Goal: Task Accomplishment & Management: Use online tool/utility

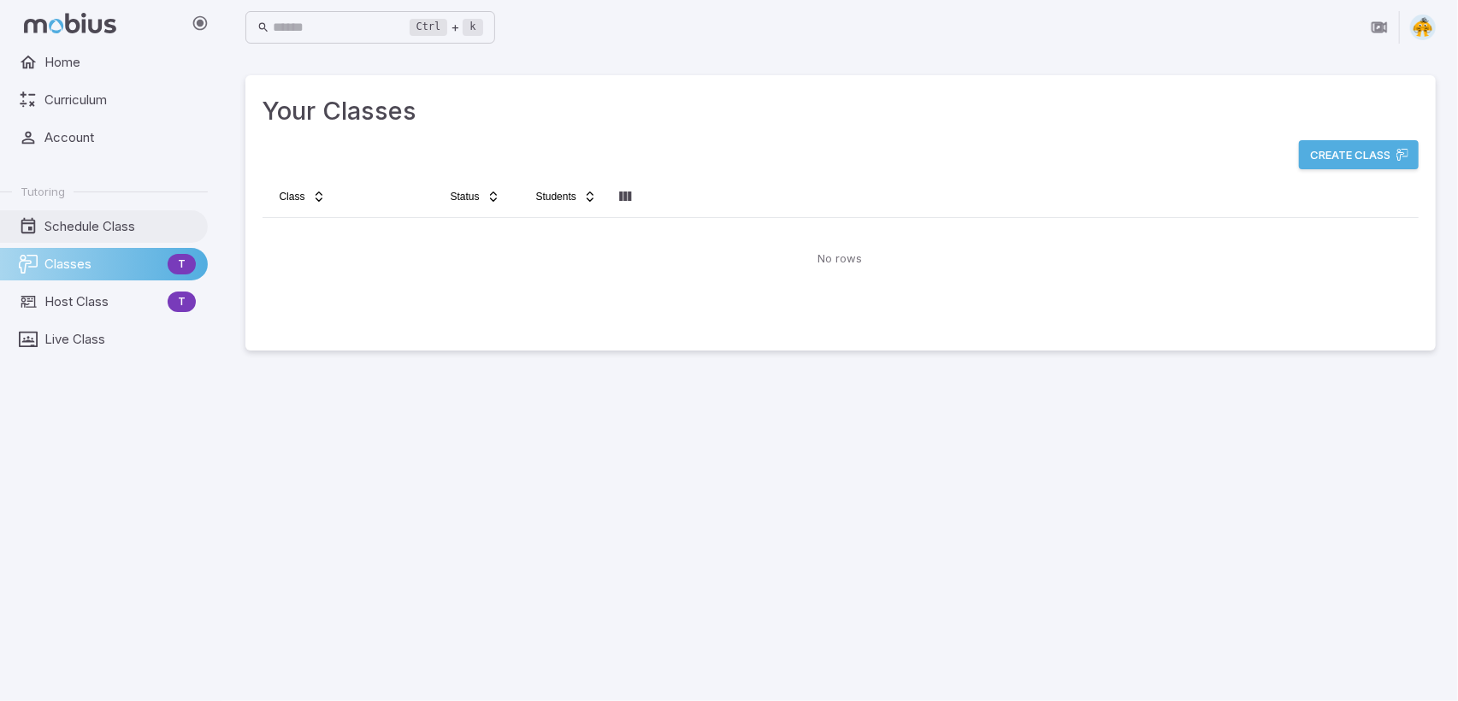
click at [84, 227] on span "Schedule Class" at bounding box center [119, 226] width 151 height 19
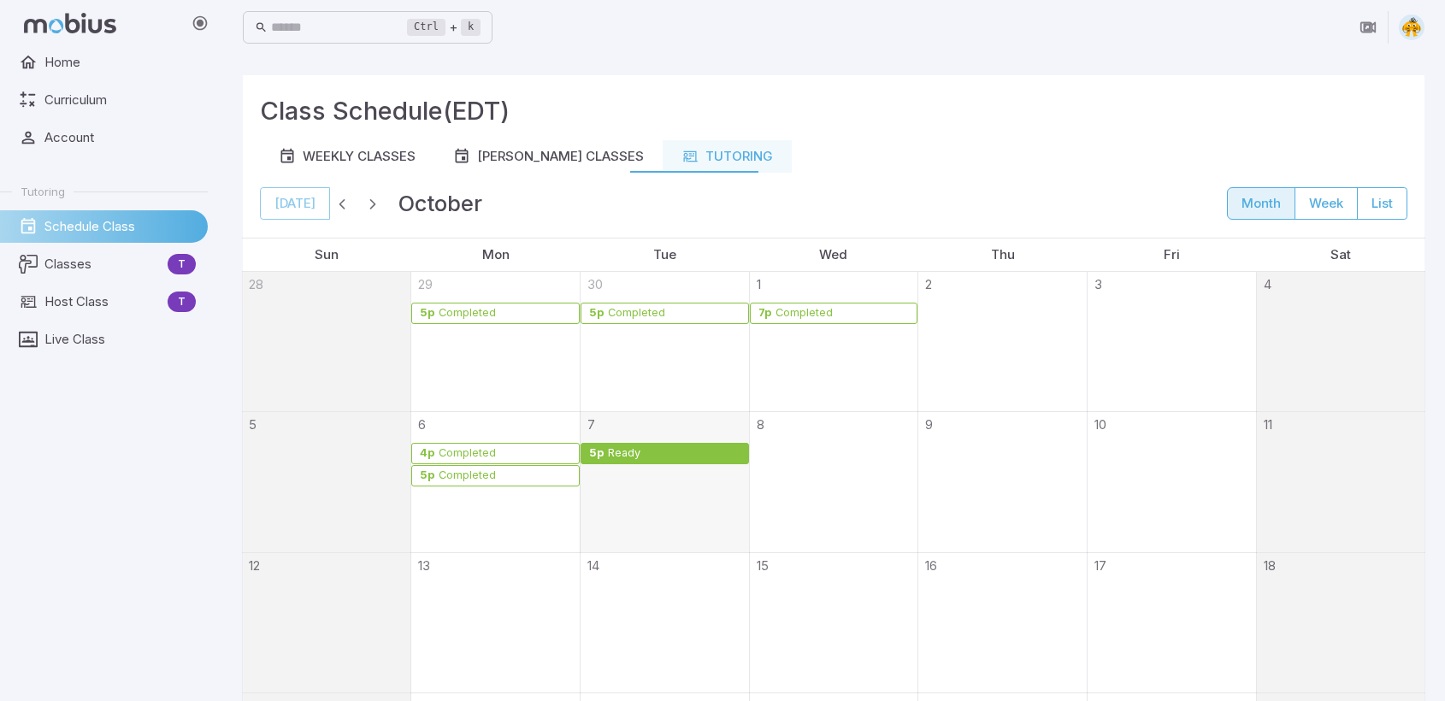
click at [692, 459] on link "5p Ready" at bounding box center [665, 453] width 168 height 21
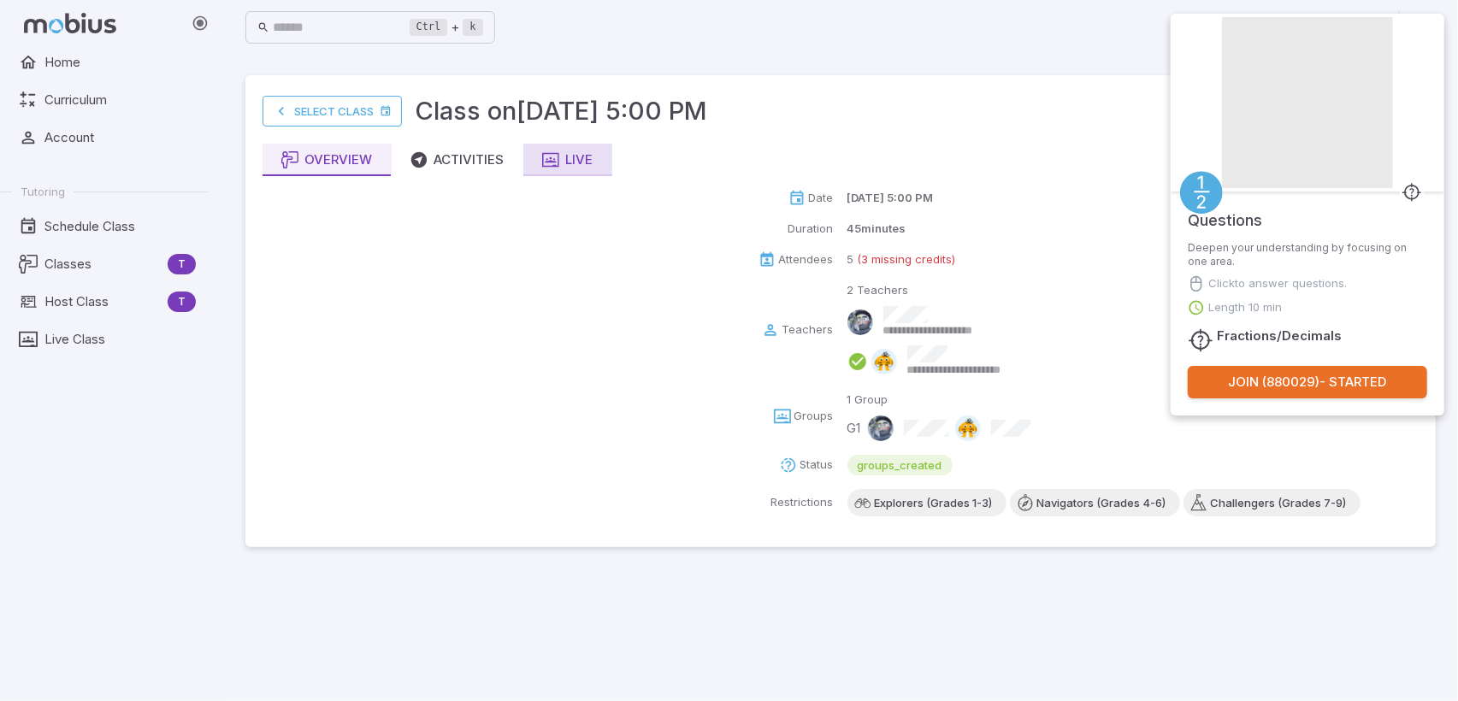
click at [575, 163] on div "Live" at bounding box center [567, 160] width 51 height 19
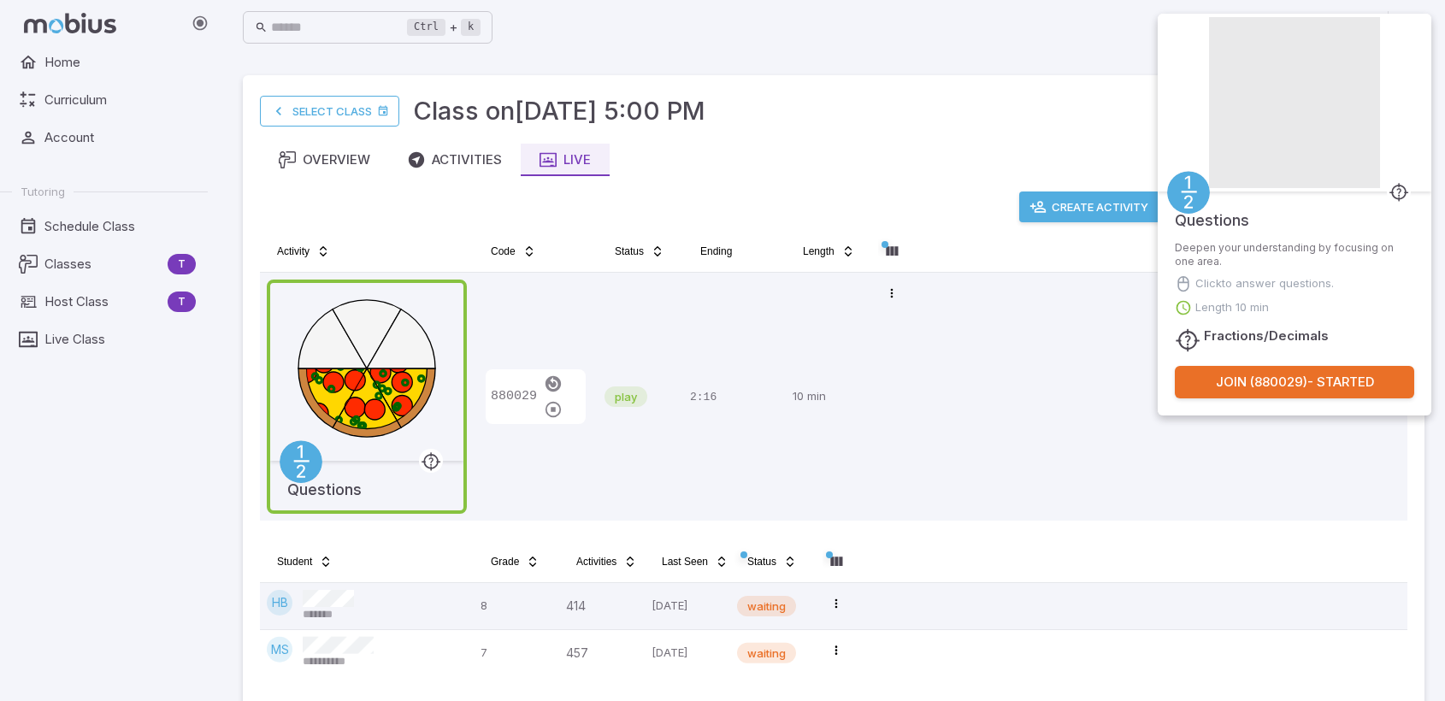
click at [1066, 212] on button "Create Activity" at bounding box center [1089, 207] width 141 height 31
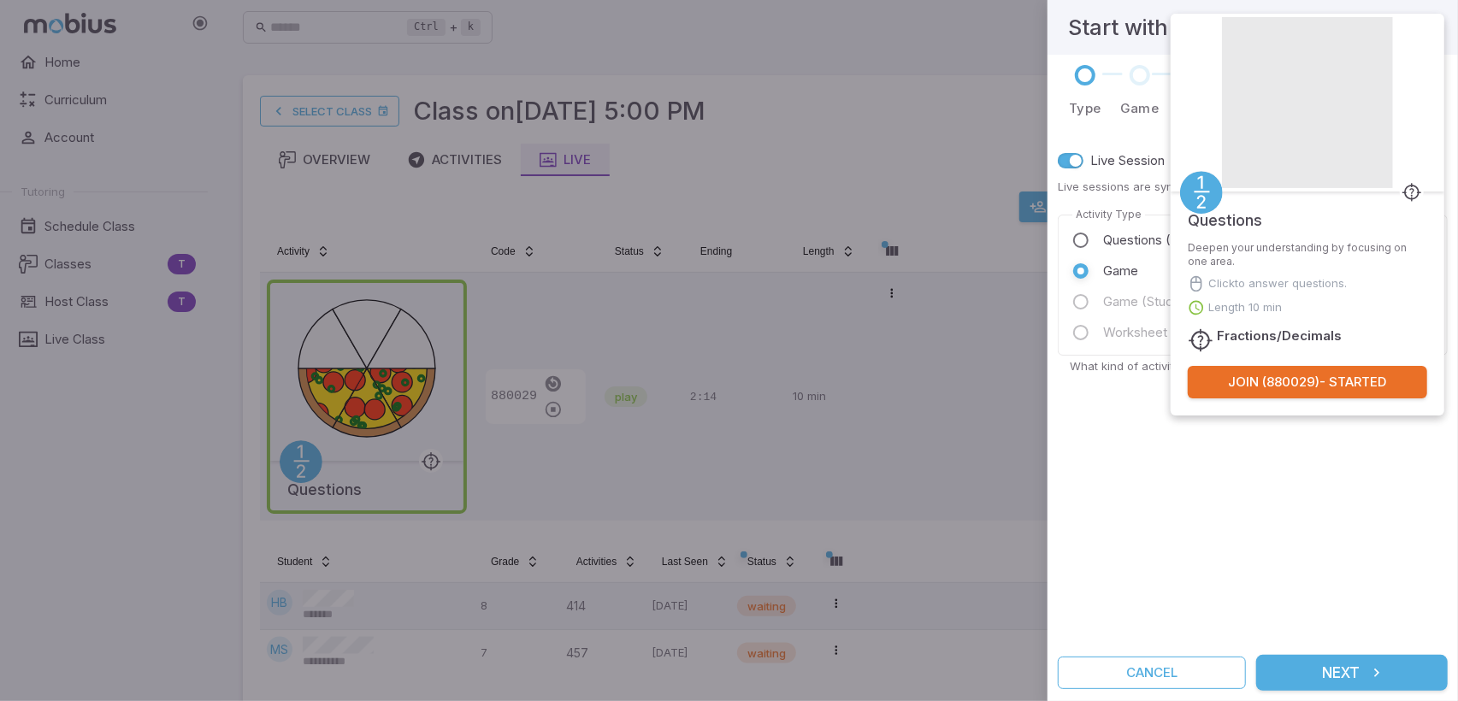
click at [1111, 235] on span "Questions (Multiple Choice)" at bounding box center [1185, 240] width 164 height 19
click at [1332, 668] on button "Next" at bounding box center [1352, 673] width 192 height 36
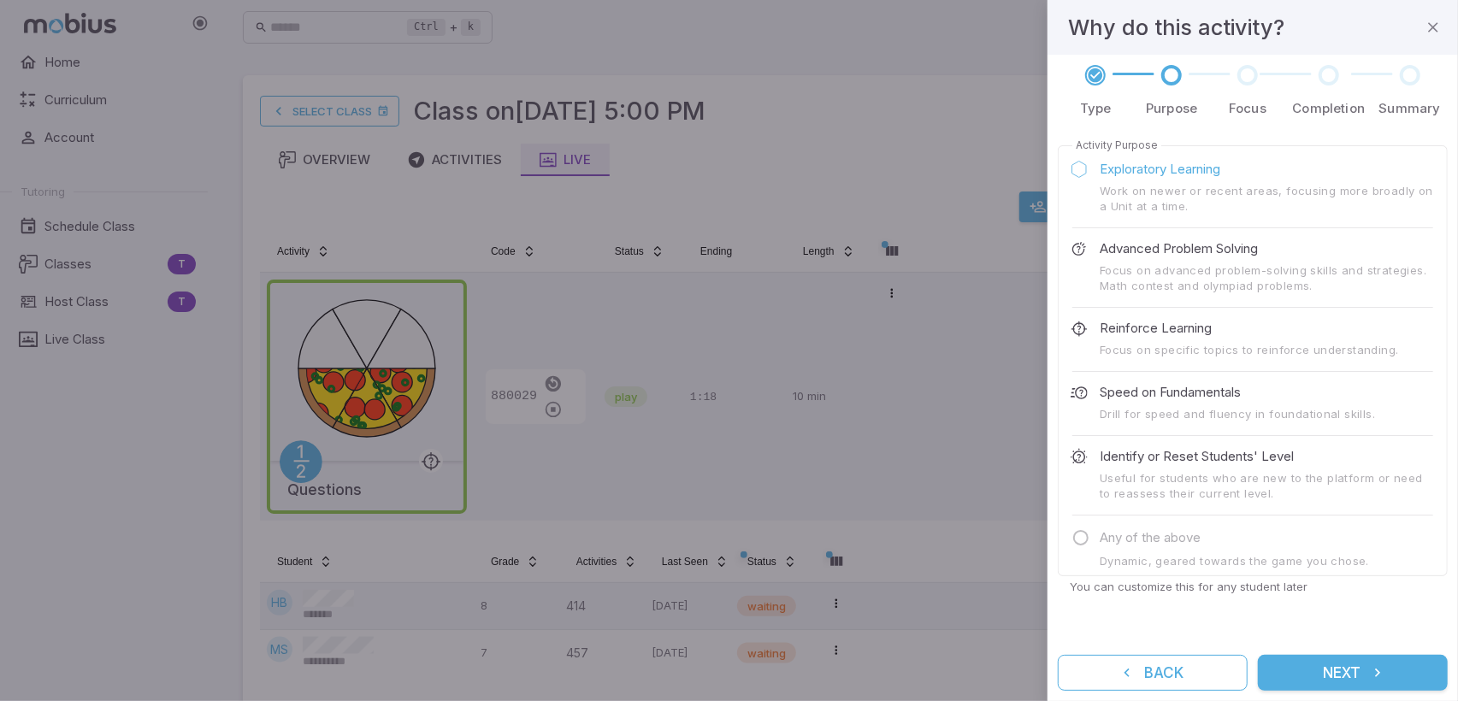
click at [1165, 249] on p "Advanced Problem Solving" at bounding box center [1179, 248] width 158 height 19
